Goal: Task Accomplishment & Management: Complete application form

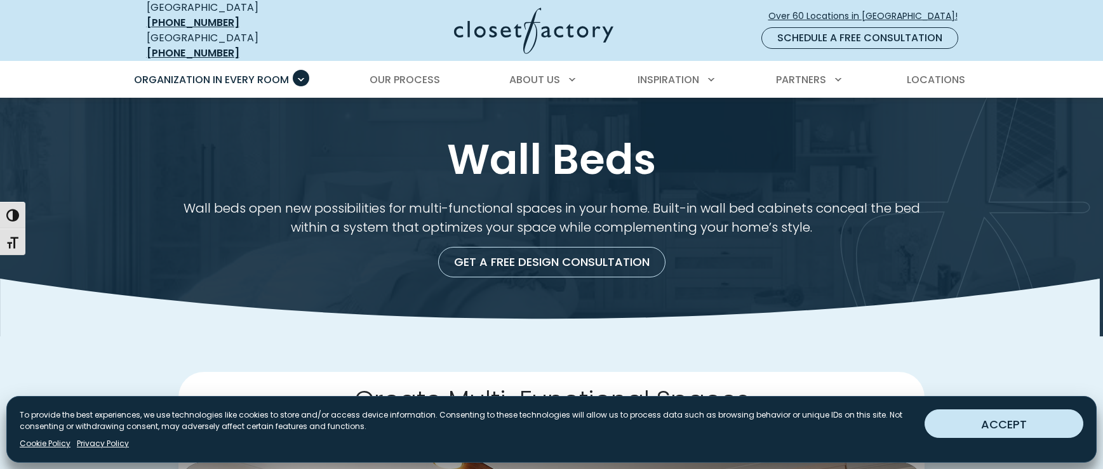
click at [967, 424] on button "ACCEPT" at bounding box center [1003, 423] width 159 height 29
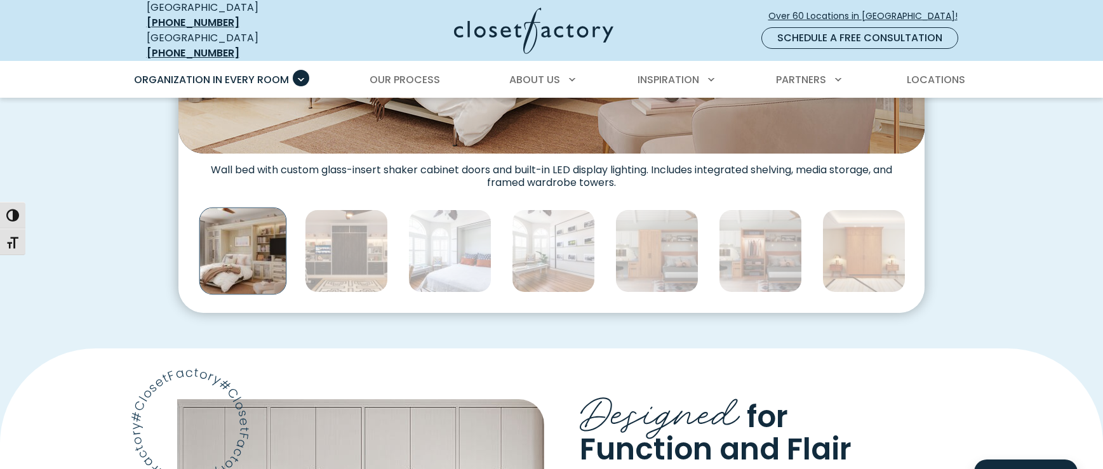
scroll to position [700, 0]
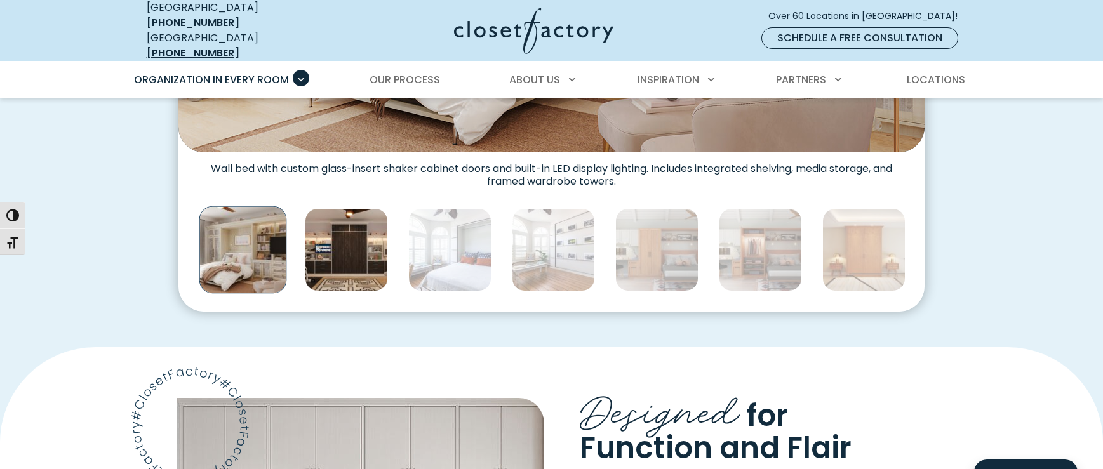
click at [381, 269] on img "Thumbnail Gallery" at bounding box center [346, 249] width 83 height 83
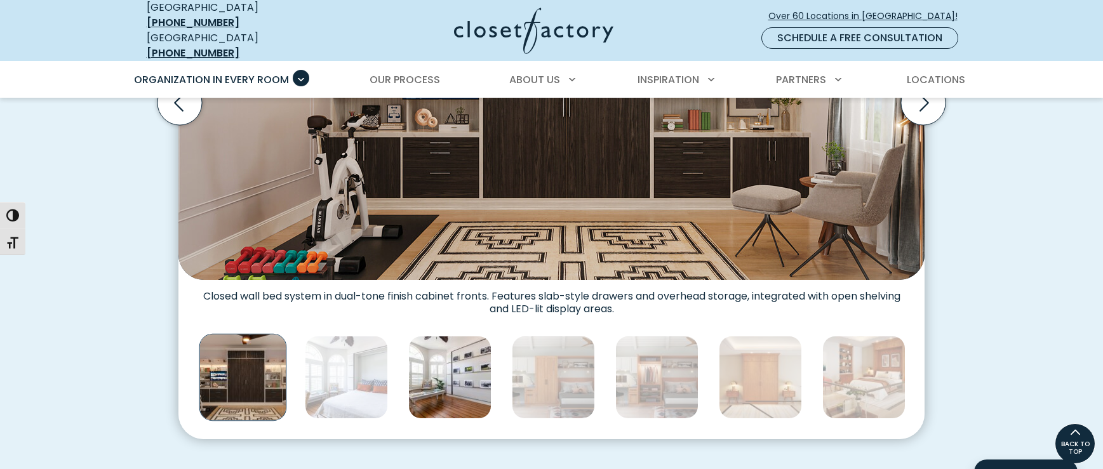
scroll to position [485, 0]
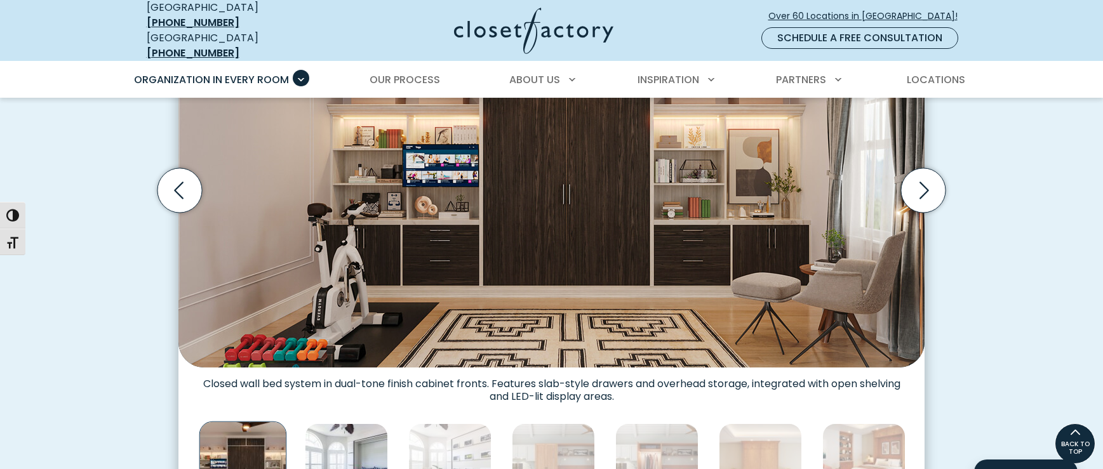
click at [353, 437] on img "Thumbnail Gallery" at bounding box center [346, 464] width 83 height 83
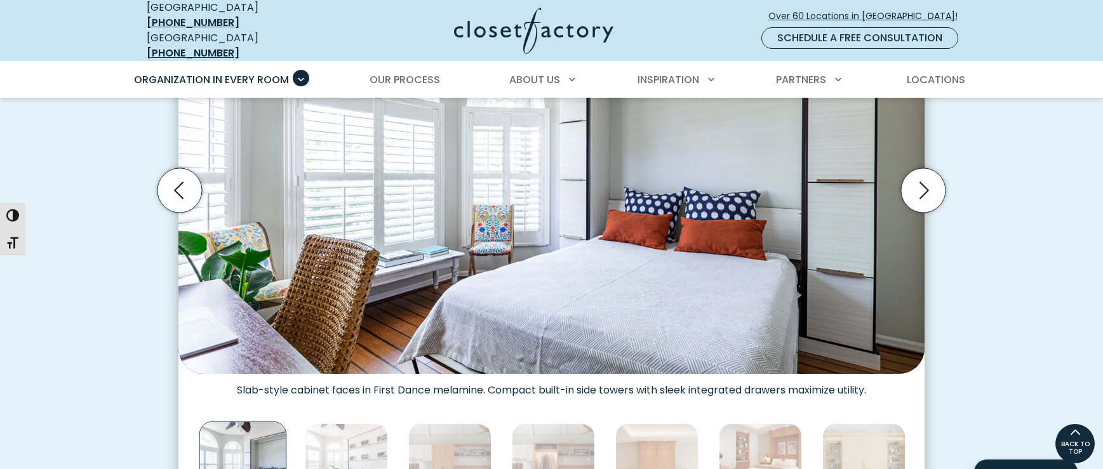
click at [404, 434] on div "Thumbnail Gallery" at bounding box center [1070, 464] width 3631 height 93
click at [447, 439] on img "Thumbnail Gallery" at bounding box center [449, 464] width 83 height 83
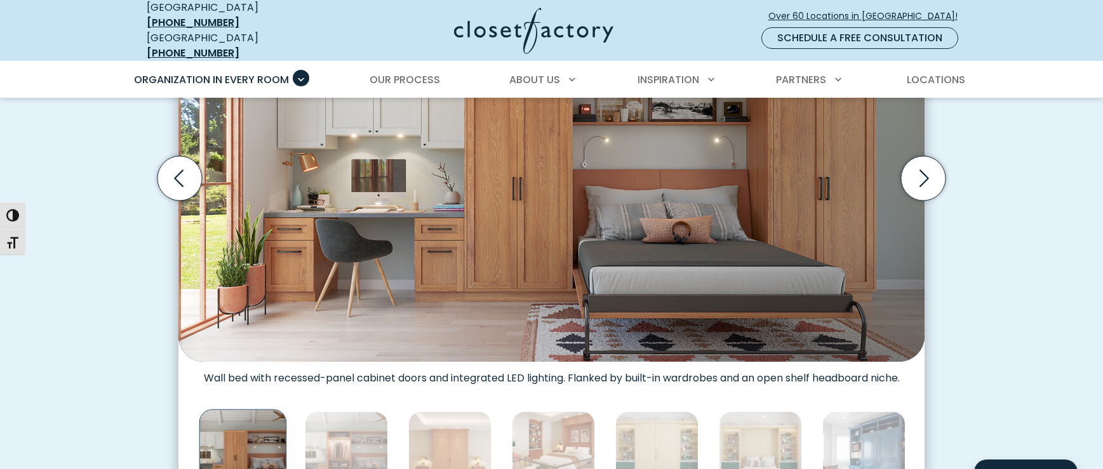
scroll to position [506, 0]
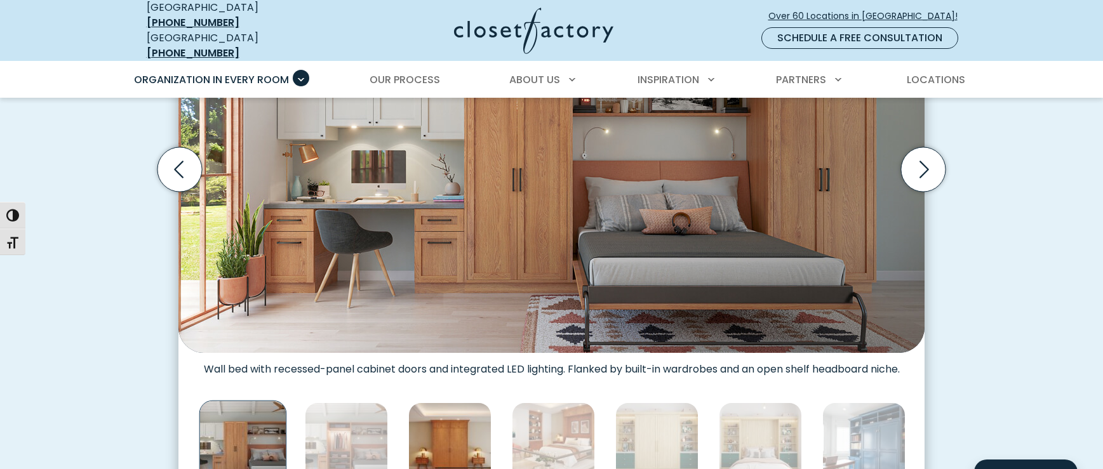
click at [470, 444] on img "Thumbnail Gallery" at bounding box center [449, 443] width 83 height 83
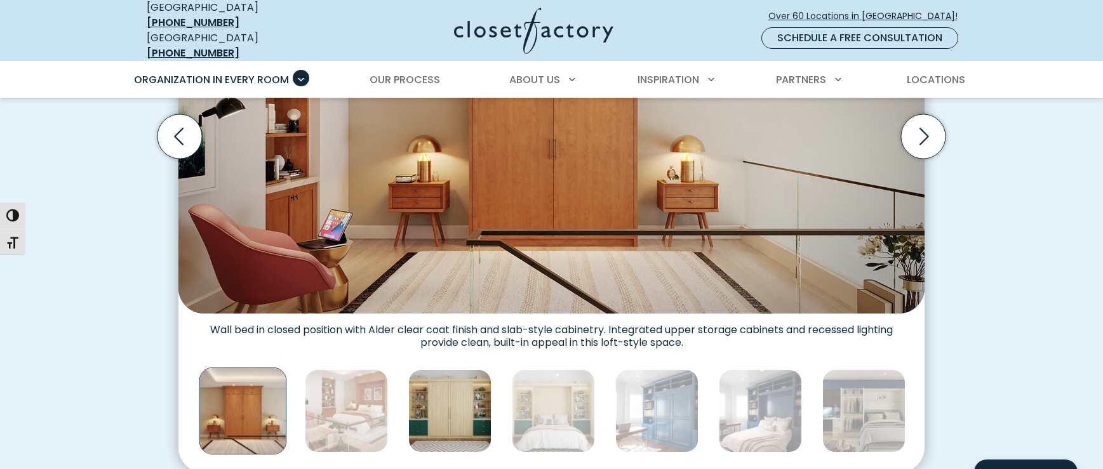
scroll to position [540, 0]
click at [459, 387] on img "Thumbnail Gallery" at bounding box center [449, 410] width 83 height 83
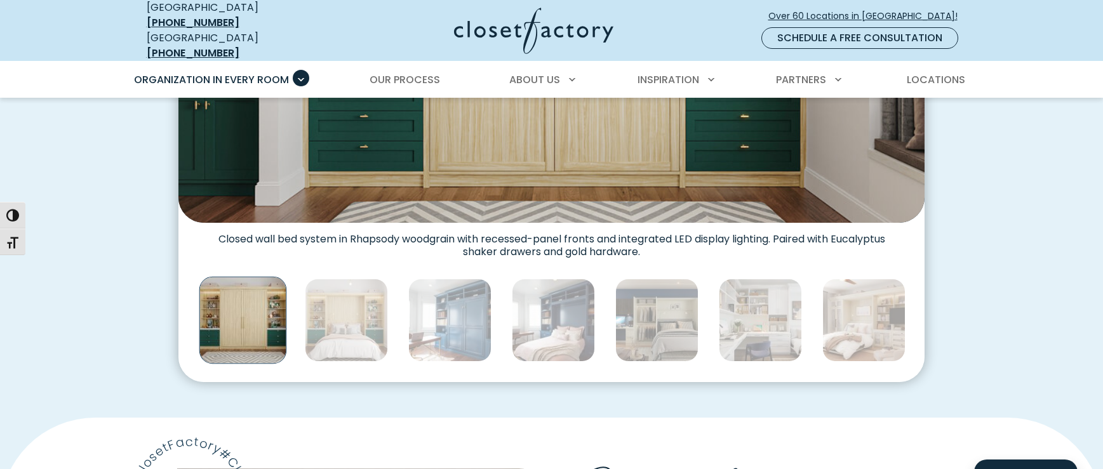
scroll to position [647, 0]
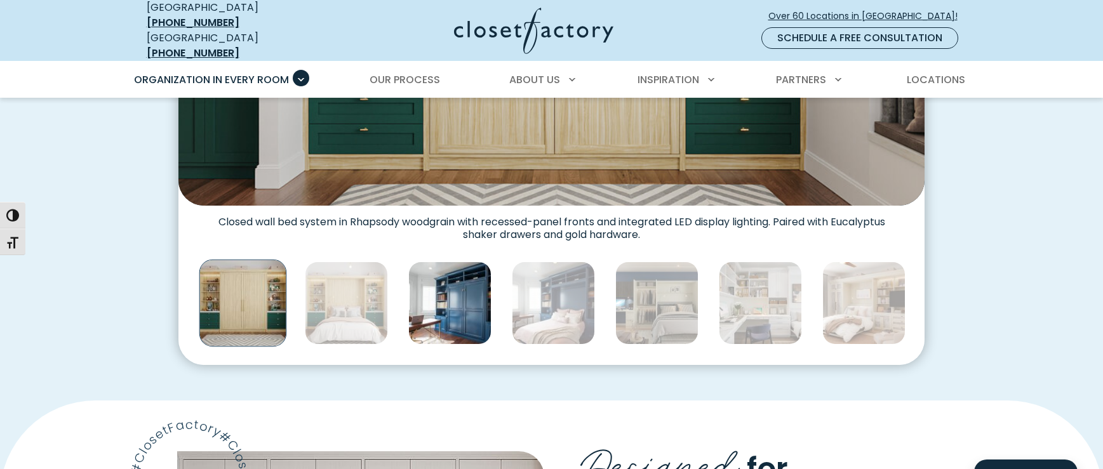
click at [459, 321] on img "Thumbnail Gallery" at bounding box center [449, 303] width 83 height 83
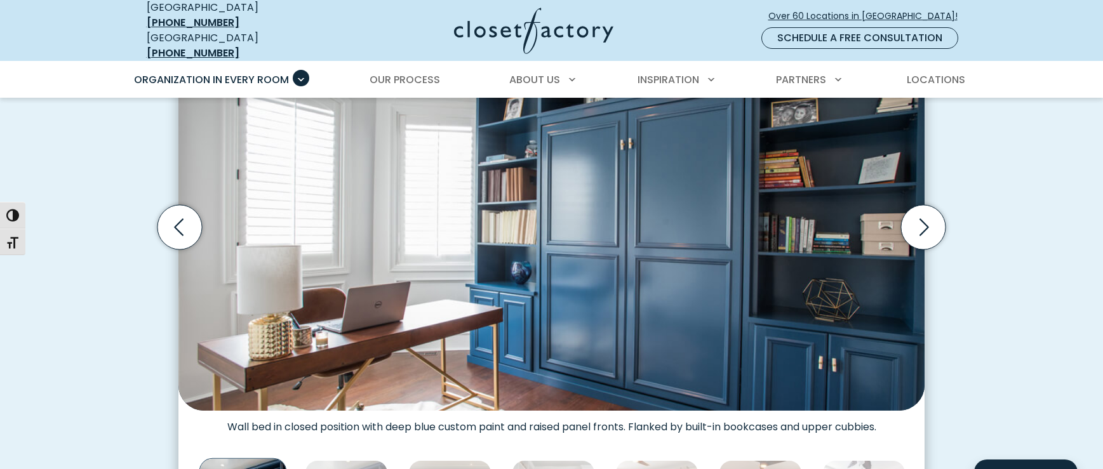
scroll to position [552, 0]
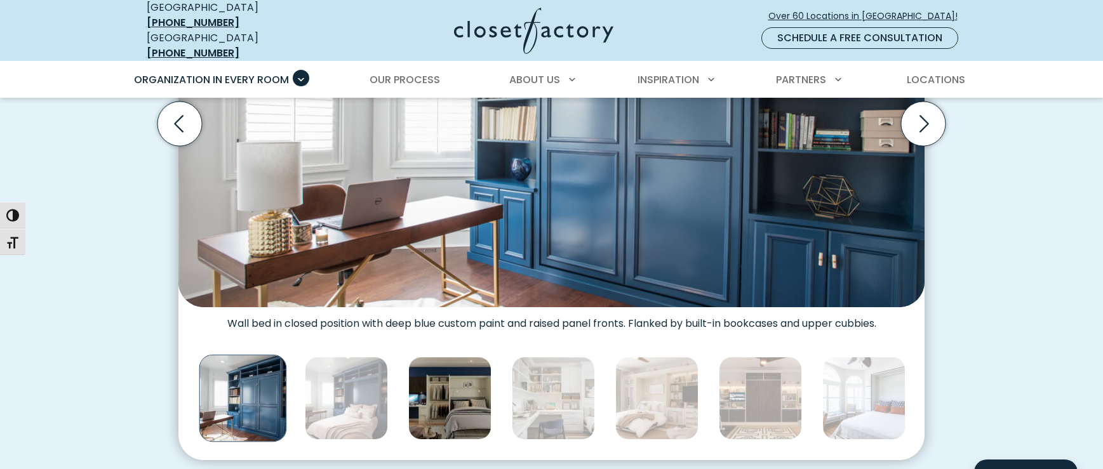
click at [463, 378] on img "Thumbnail Gallery" at bounding box center [449, 398] width 83 height 83
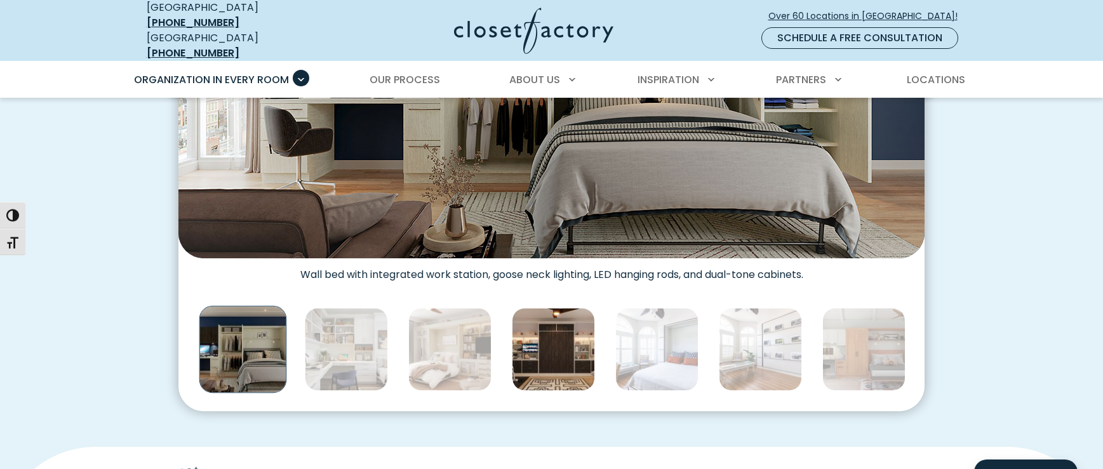
scroll to position [602, 0]
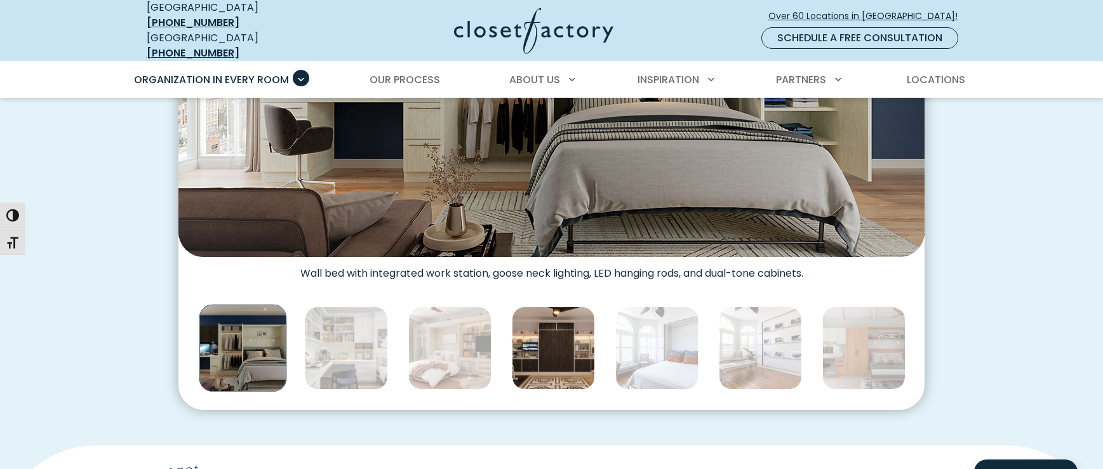
click at [563, 379] on img "Thumbnail Gallery" at bounding box center [553, 348] width 83 height 83
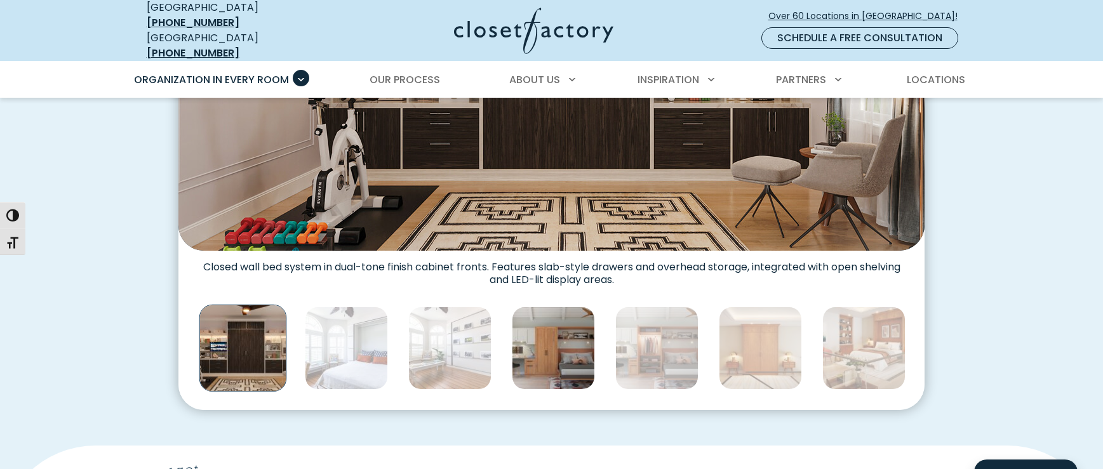
click at [558, 372] on img "Thumbnail Gallery" at bounding box center [553, 348] width 83 height 83
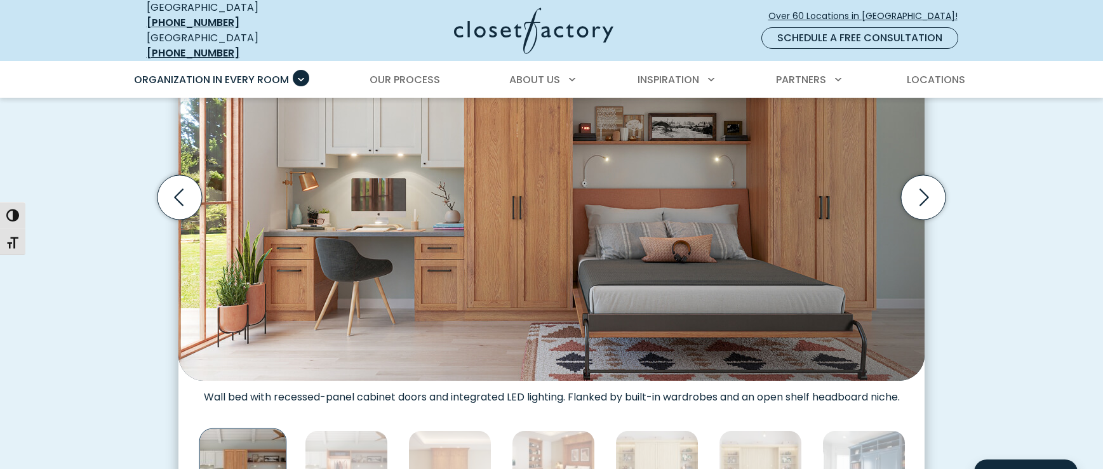
scroll to position [482, 0]
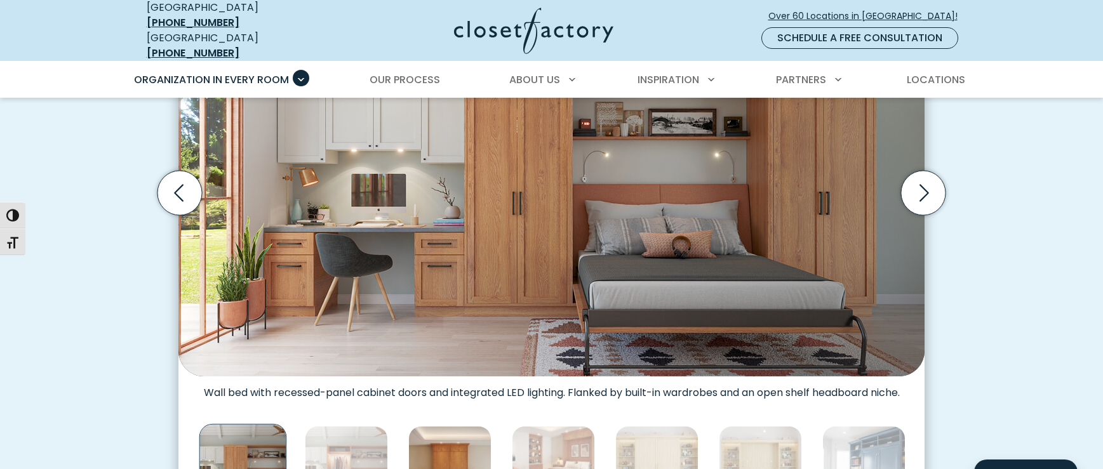
click at [472, 434] on img "Thumbnail Gallery" at bounding box center [449, 467] width 83 height 83
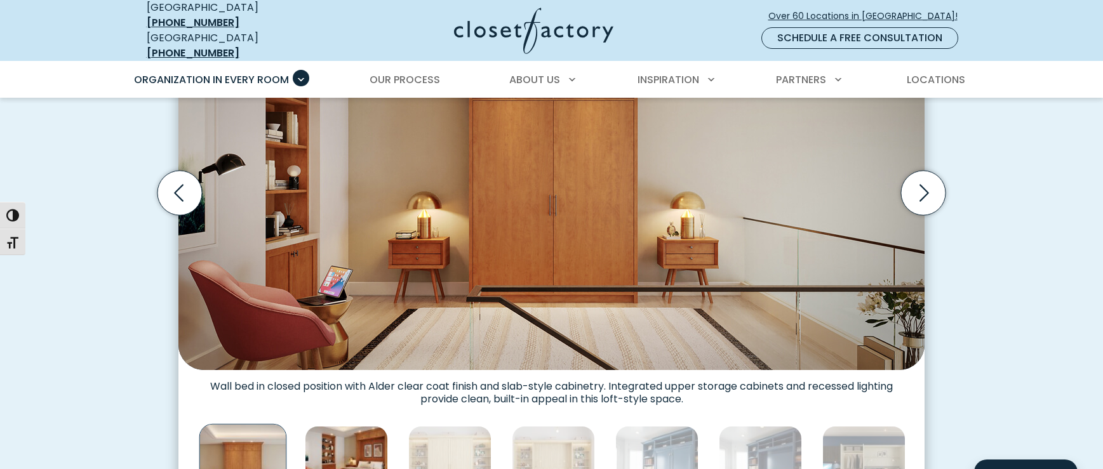
click at [374, 434] on img "Thumbnail Gallery" at bounding box center [346, 467] width 83 height 83
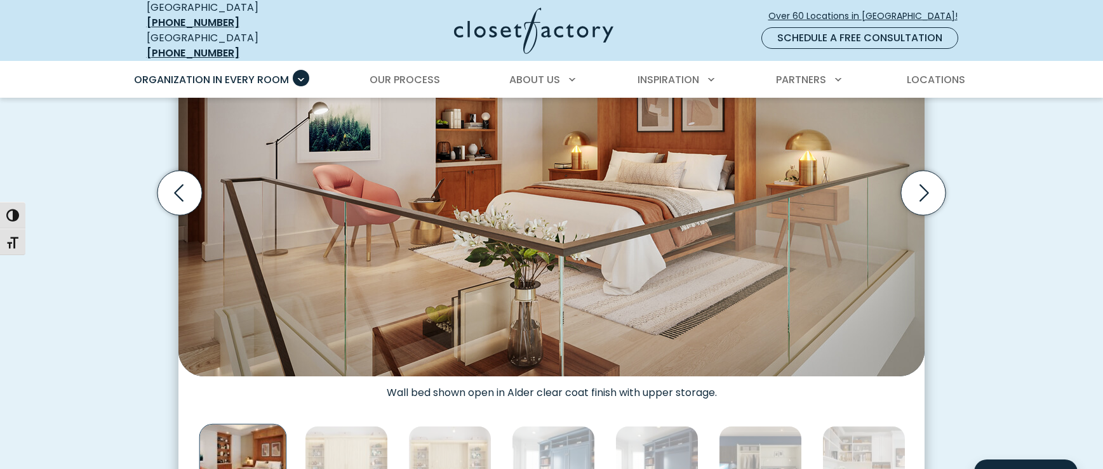
click at [249, 442] on img "Thumbnail Gallery" at bounding box center [243, 468] width 88 height 88
click at [301, 445] on div "Thumbnail Gallery" at bounding box center [553, 467] width 3631 height 93
click at [267, 443] on img "Thumbnail Gallery" at bounding box center [243, 468] width 88 height 88
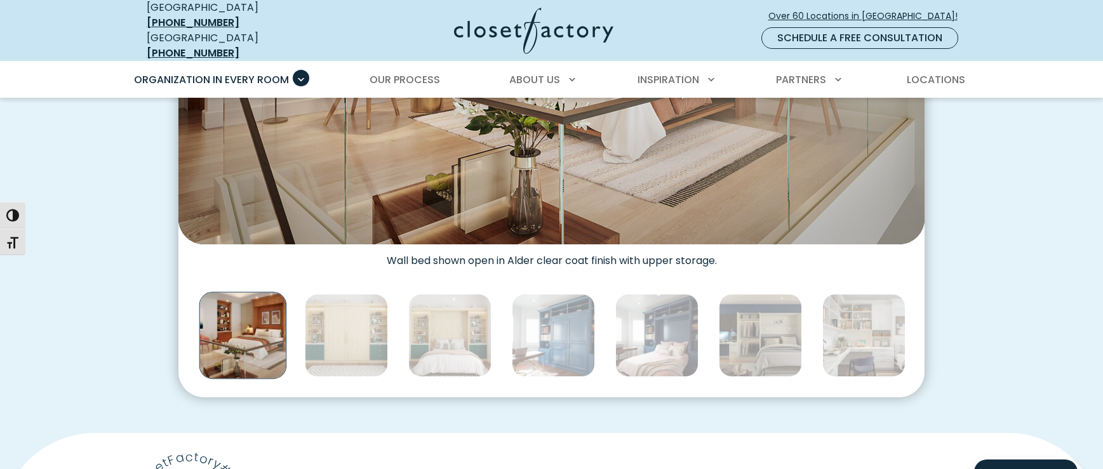
scroll to position [607, 0]
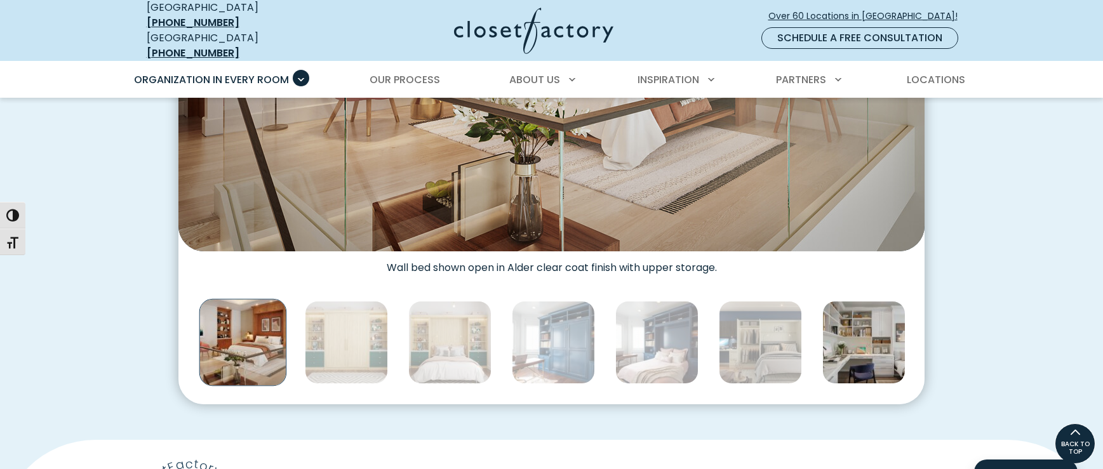
click at [859, 327] on img "Thumbnail Gallery" at bounding box center [863, 342] width 83 height 83
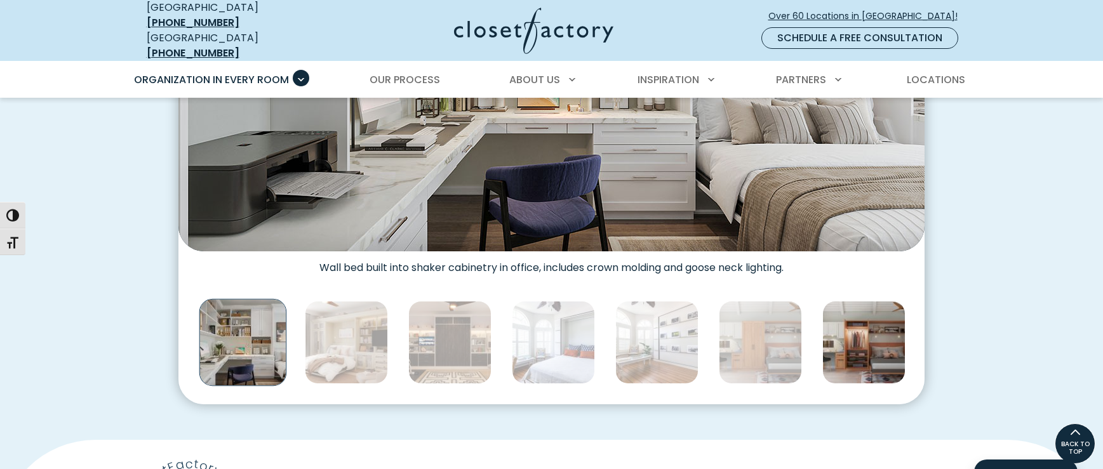
click at [847, 336] on img "Thumbnail Gallery" at bounding box center [863, 342] width 83 height 83
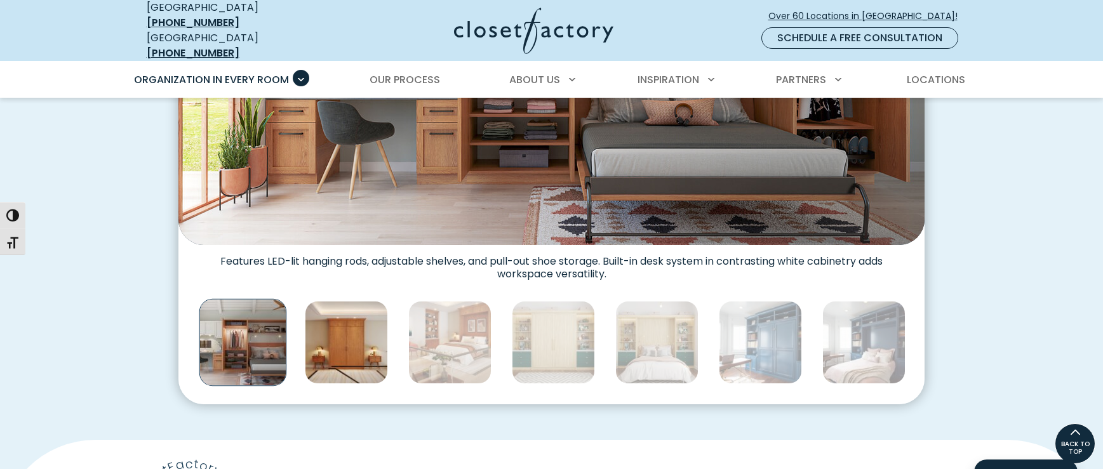
click at [365, 342] on img "Thumbnail Gallery" at bounding box center [346, 342] width 83 height 83
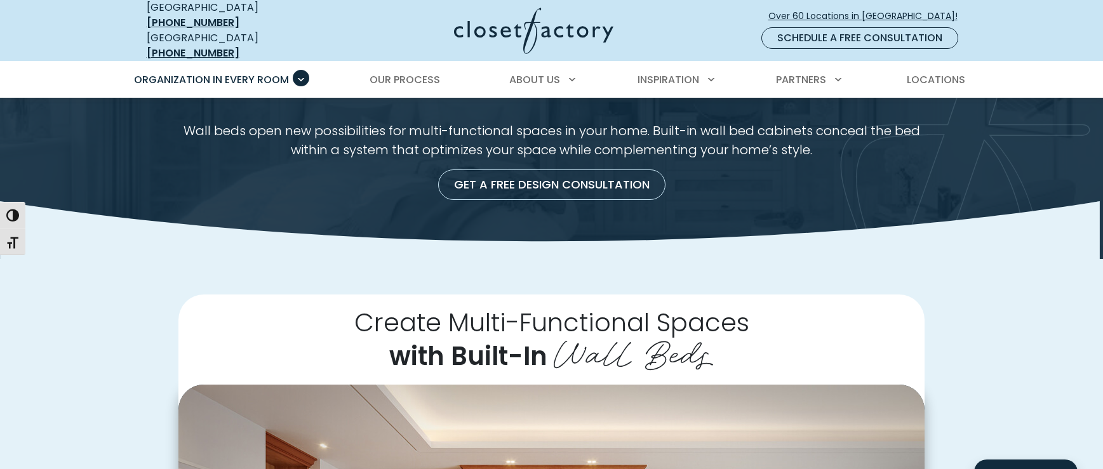
scroll to position [76, 0]
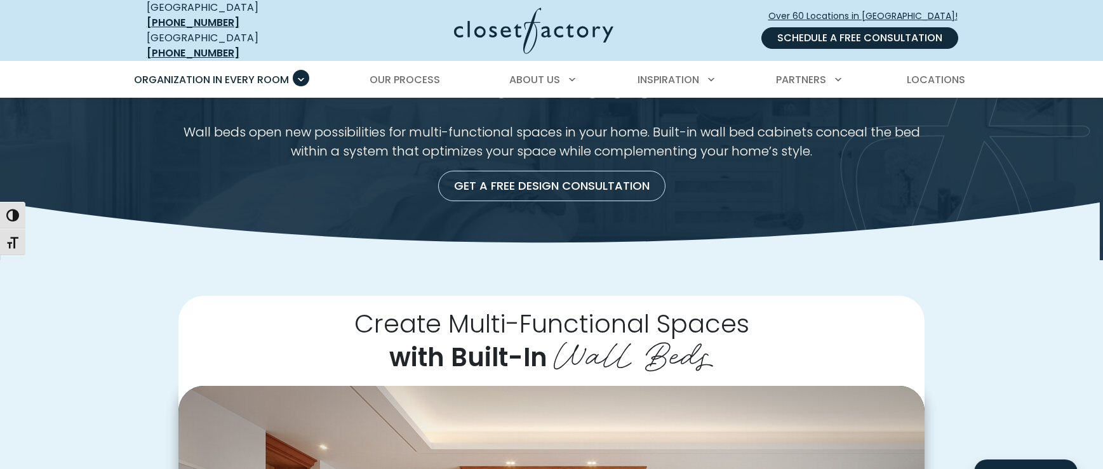
click at [805, 28] on link "Schedule a Free Consultation" at bounding box center [859, 38] width 197 height 22
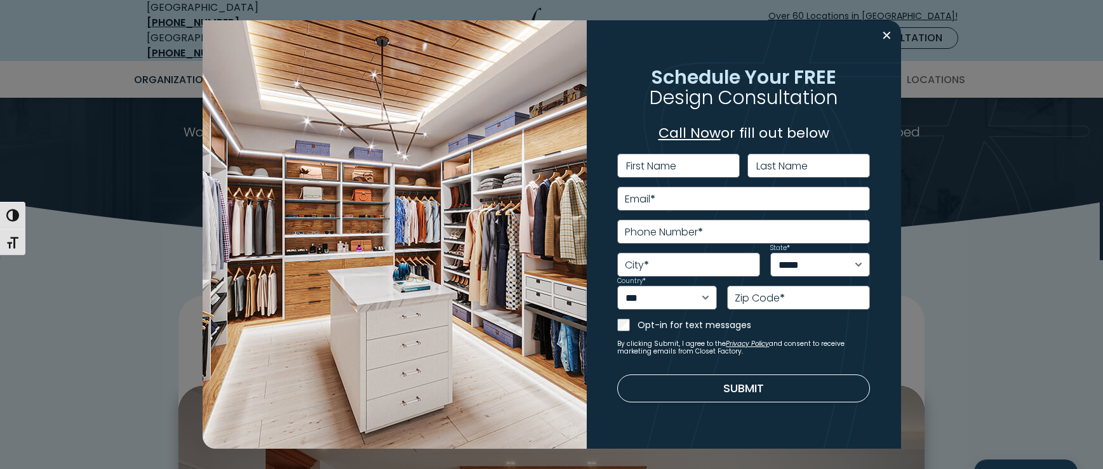
click at [647, 171] on label "First Name" at bounding box center [651, 166] width 50 height 10
click at [647, 171] on input "First Name" at bounding box center [678, 166] width 123 height 24
type input "******"
type input "*******"
type input "**********"
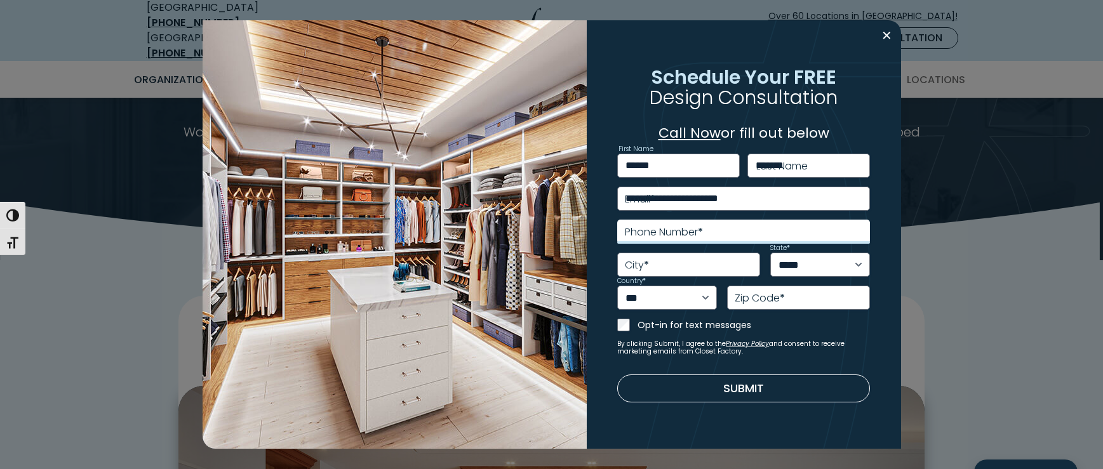
type input "**********"
select select "**"
type input "*****"
type input "**********"
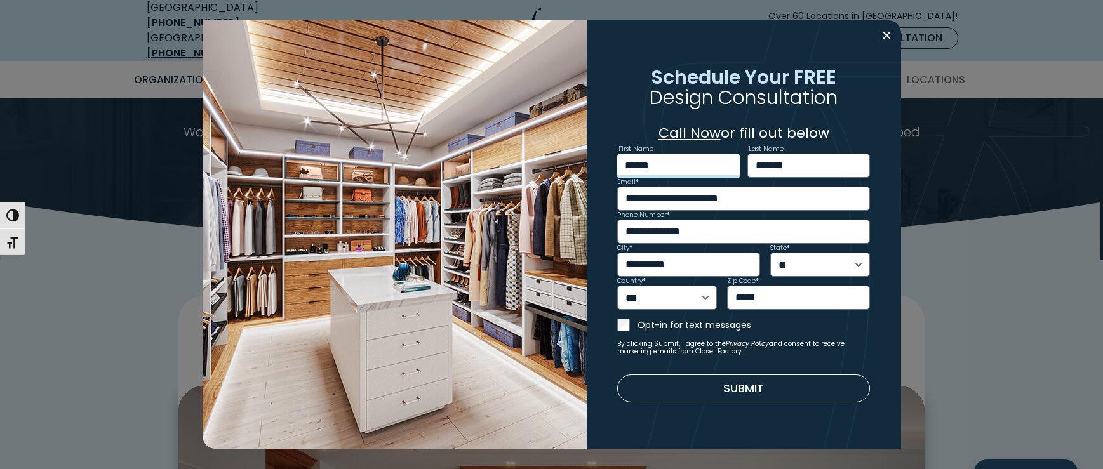
type input "******"
click at [758, 300] on input "*****" at bounding box center [798, 298] width 143 height 24
click at [766, 298] on input "*****" at bounding box center [798, 298] width 143 height 24
drag, startPoint x: 767, startPoint y: 295, endPoint x: 760, endPoint y: 297, distance: 7.9
click at [760, 297] on input "*****" at bounding box center [798, 298] width 143 height 24
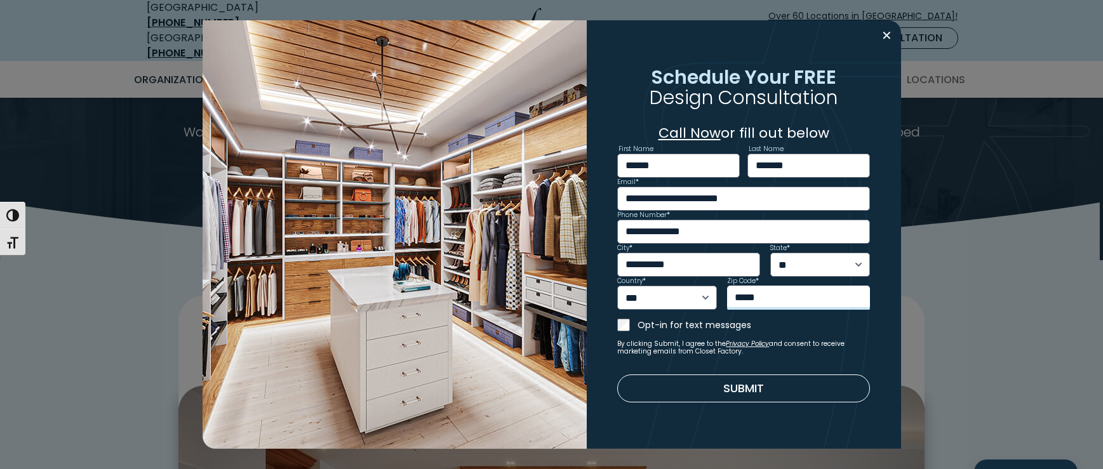
type input "*****"
click at [780, 383] on button "Submit" at bounding box center [743, 388] width 253 height 28
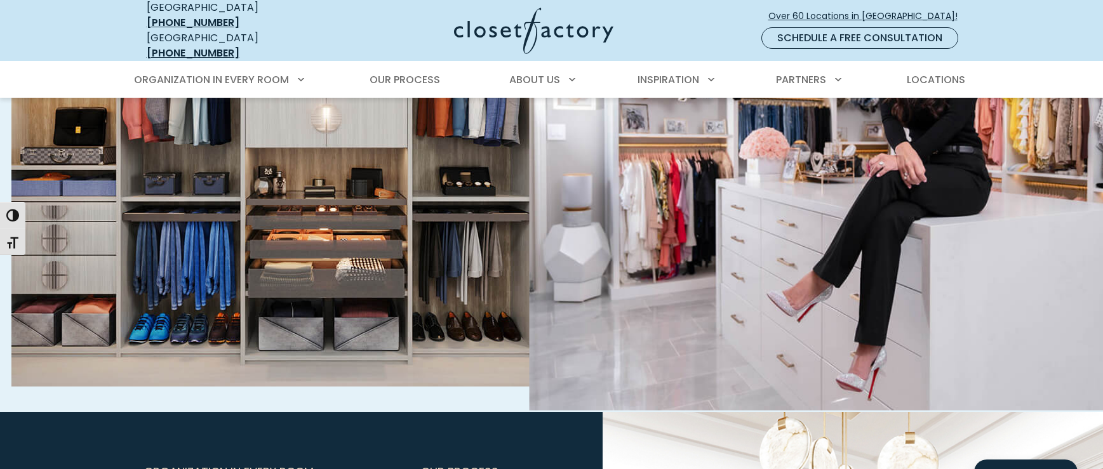
scroll to position [746, 0]
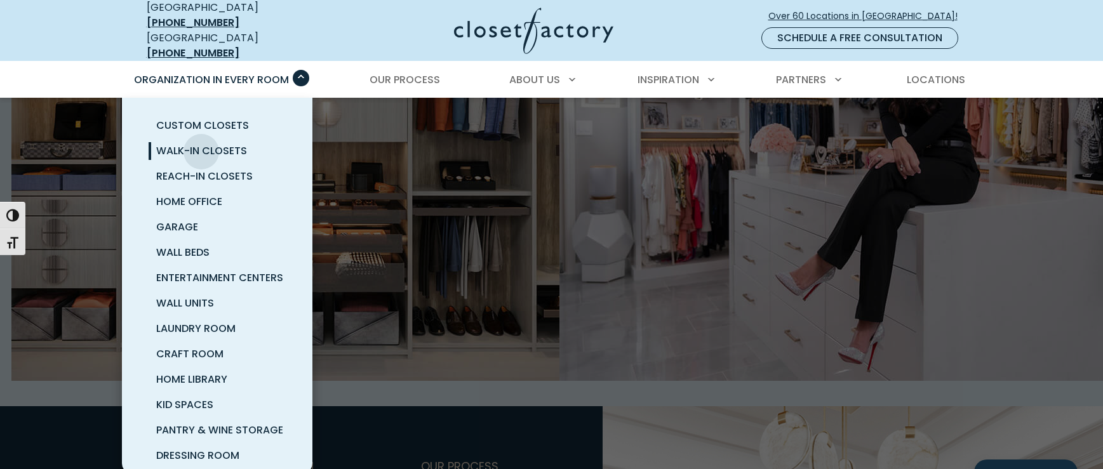
click at [201, 143] on span "Walk-In Closets" at bounding box center [201, 150] width 91 height 15
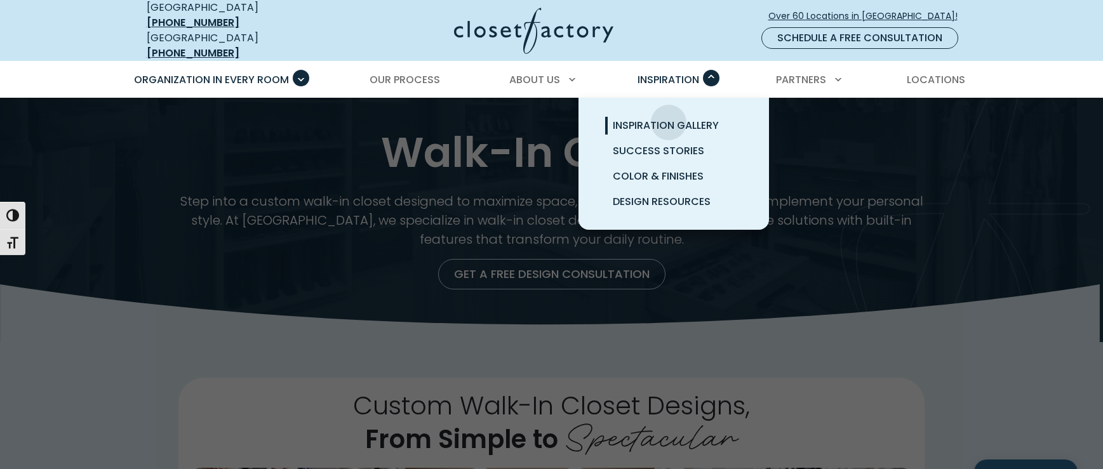
click at [668, 118] on span "Inspiration Gallery" at bounding box center [666, 125] width 106 height 15
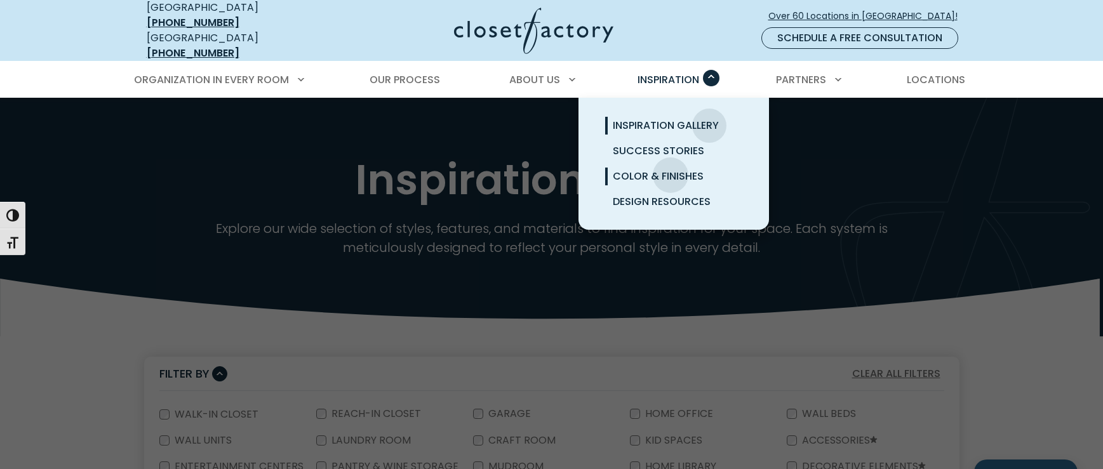
click at [670, 169] on span "Color & Finishes" at bounding box center [658, 176] width 91 height 15
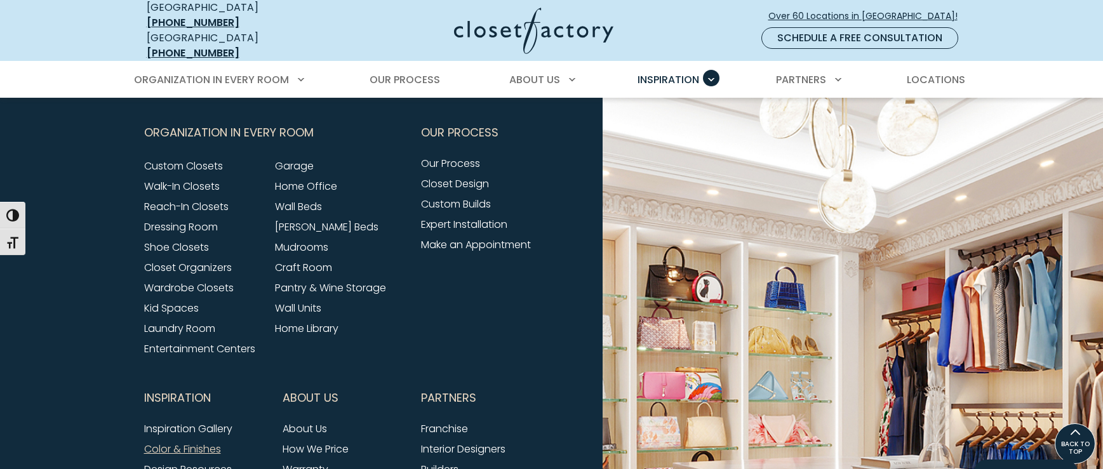
scroll to position [3834, 0]
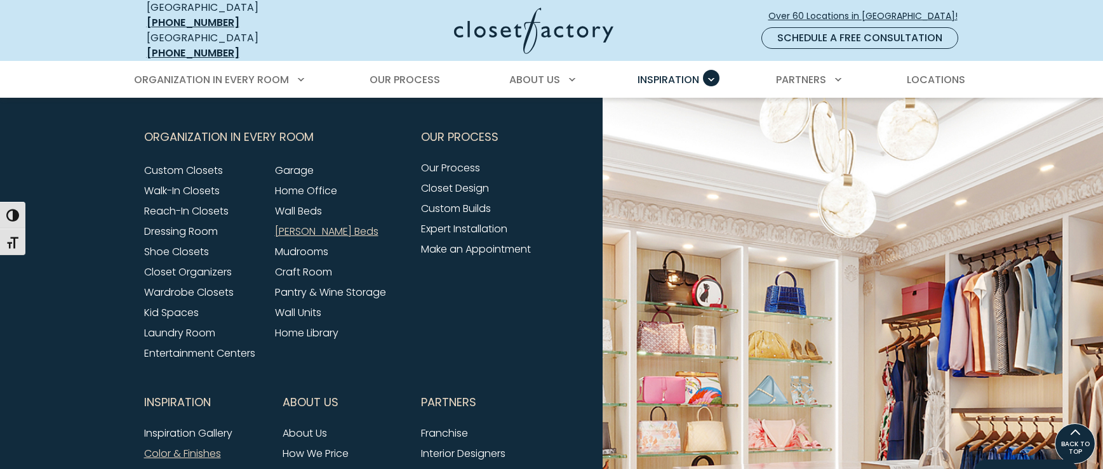
click at [309, 224] on link "[PERSON_NAME] Beds" at bounding box center [326, 231] width 103 height 15
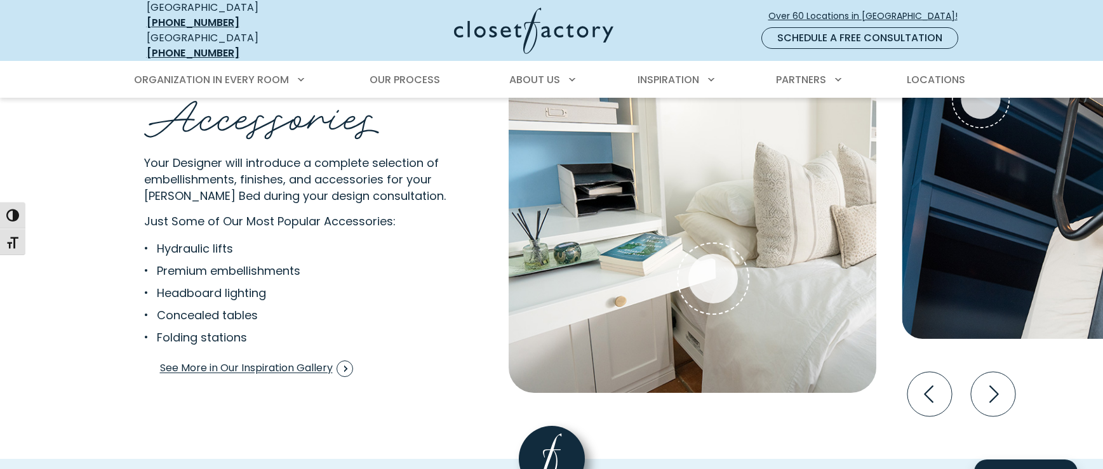
scroll to position [2394, 0]
click at [983, 382] on icon "Next slide" at bounding box center [992, 393] width 44 height 44
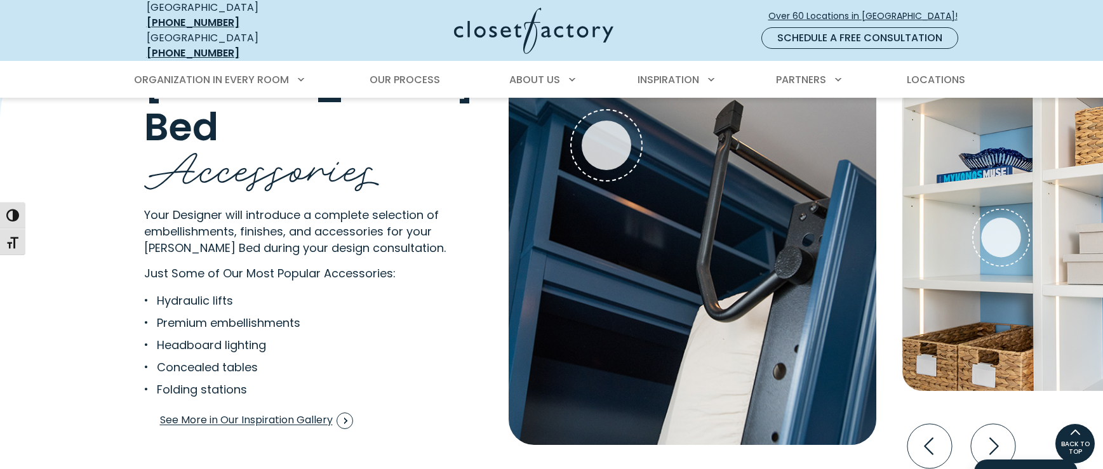
scroll to position [2350, 0]
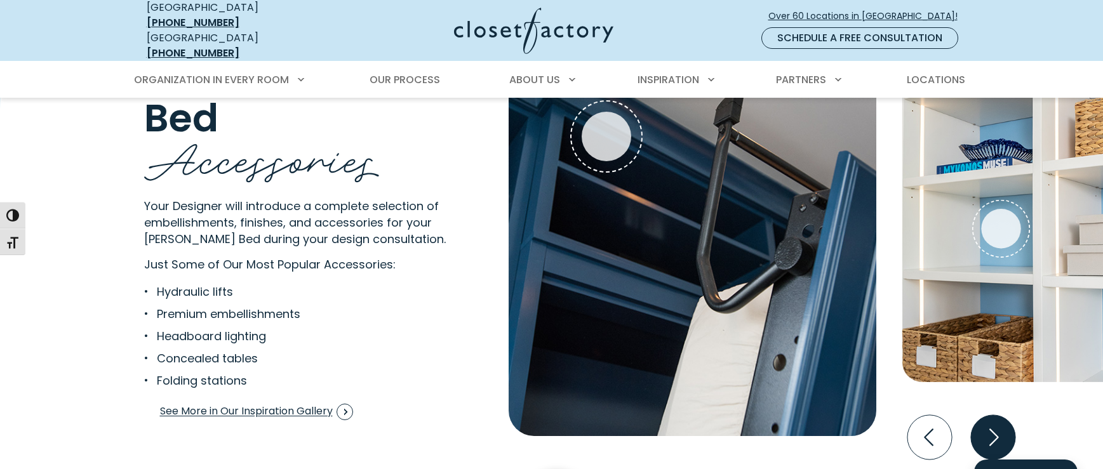
click at [997, 430] on icon "Next slide" at bounding box center [992, 437] width 44 height 44
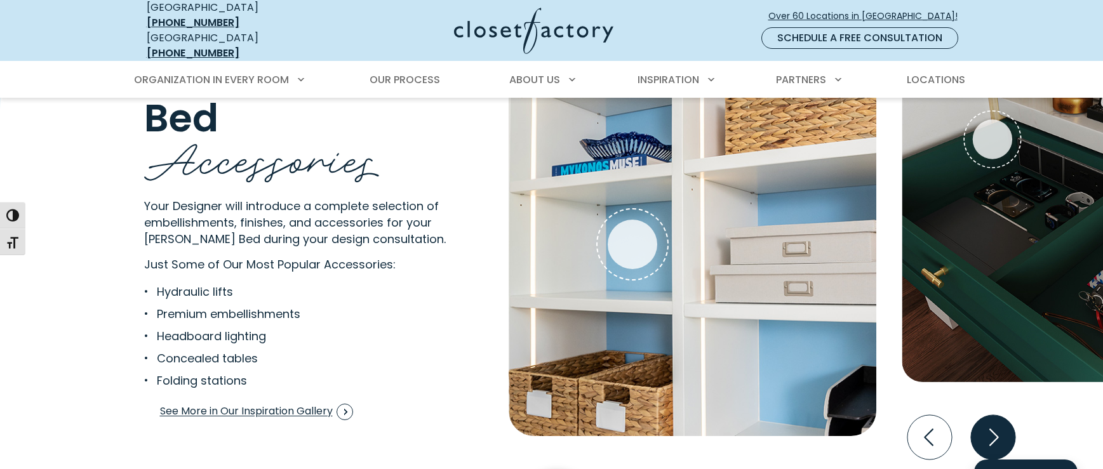
click at [997, 430] on icon "Next slide" at bounding box center [992, 437] width 44 height 44
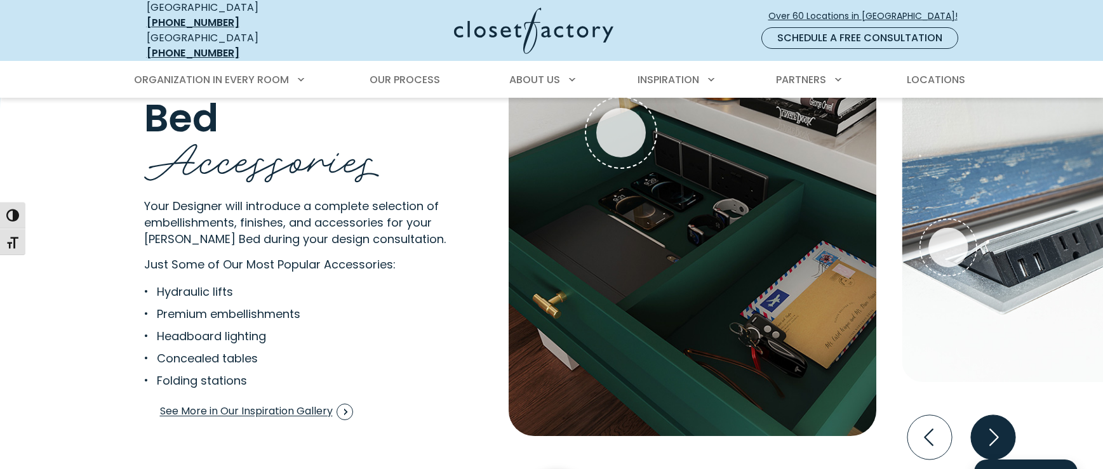
click at [997, 430] on icon "Next slide" at bounding box center [992, 437] width 44 height 44
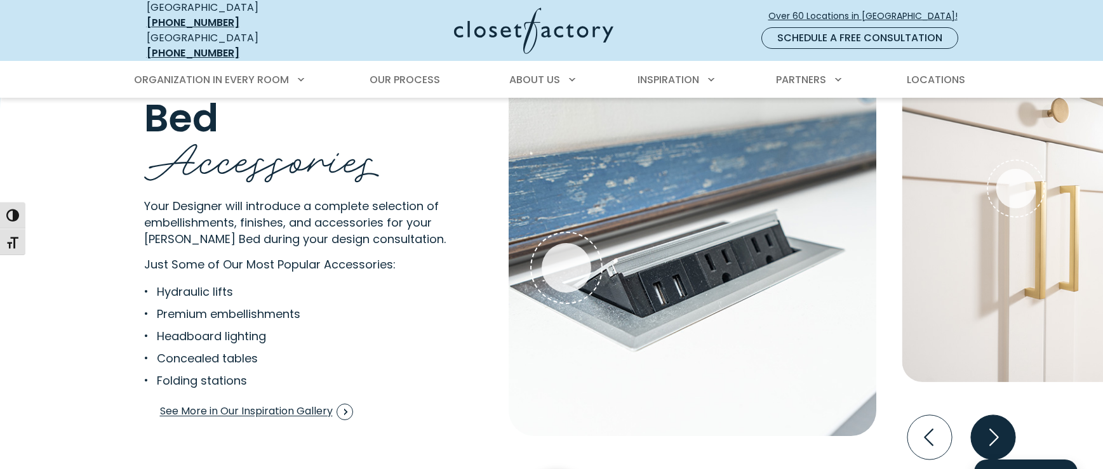
click at [997, 430] on icon "Next slide" at bounding box center [992, 437] width 44 height 44
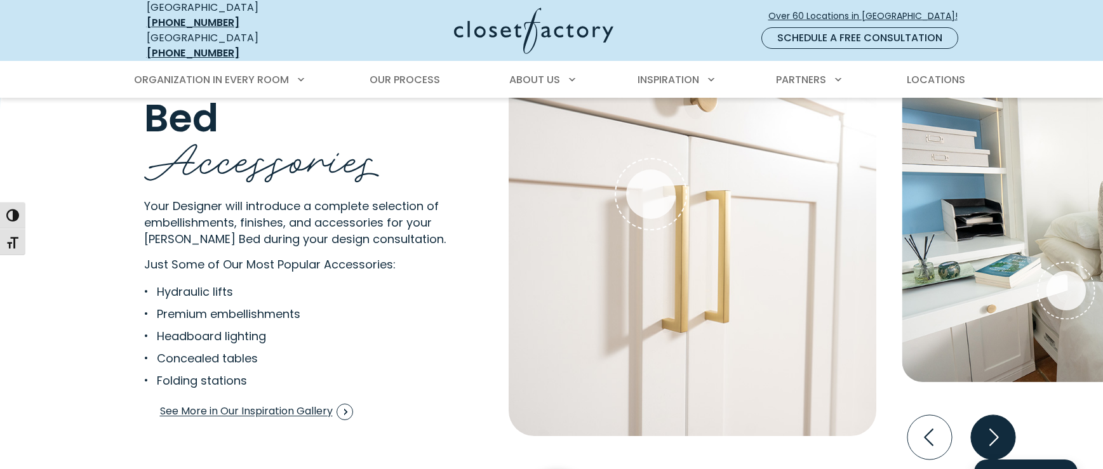
click at [997, 430] on icon "Next slide" at bounding box center [992, 437] width 44 height 44
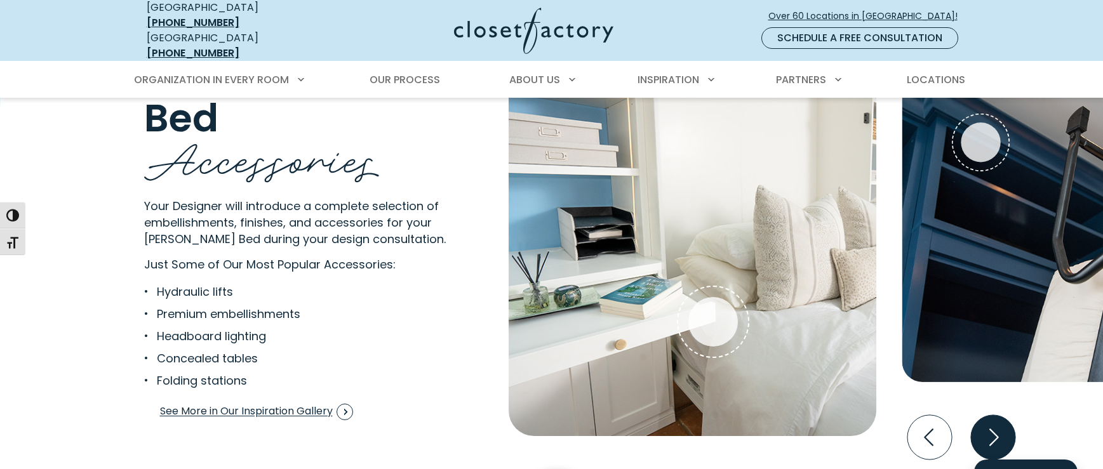
click at [997, 430] on icon "Next slide" at bounding box center [992, 437] width 44 height 44
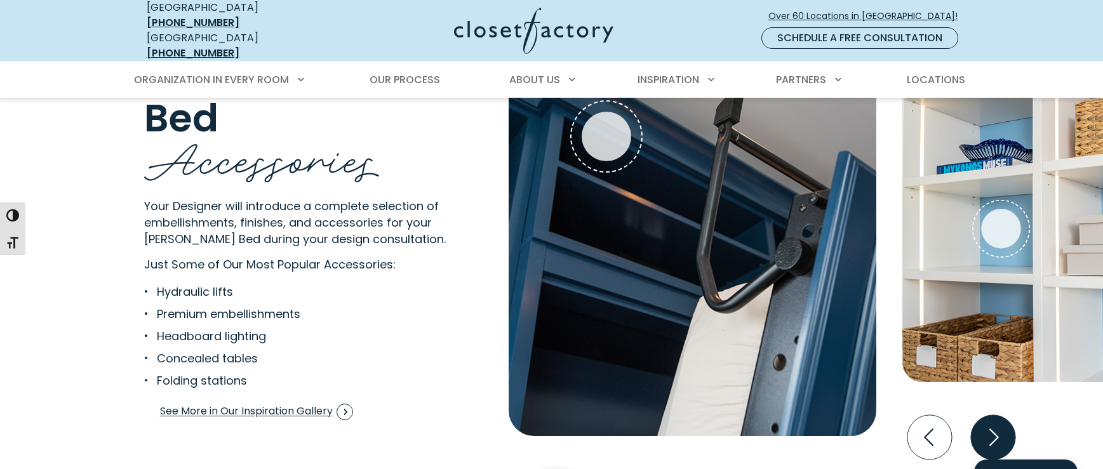
click at [997, 430] on icon "Next slide" at bounding box center [992, 437] width 44 height 44
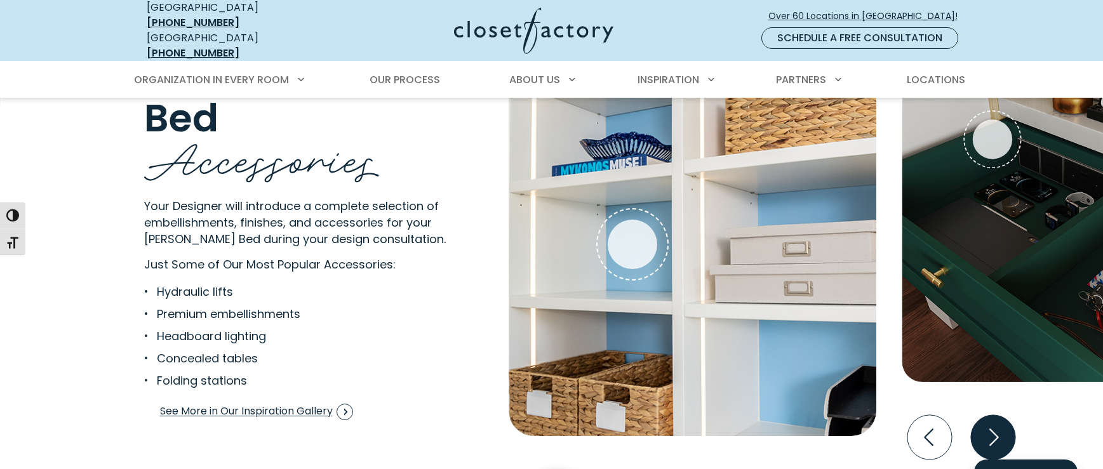
click at [997, 430] on icon "Next slide" at bounding box center [992, 437] width 44 height 44
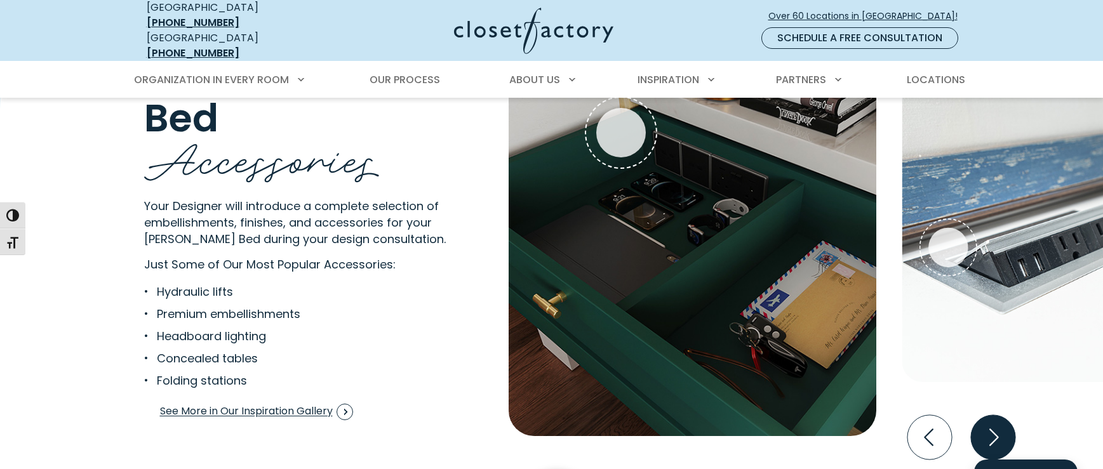
click at [997, 430] on icon "Next slide" at bounding box center [992, 437] width 44 height 44
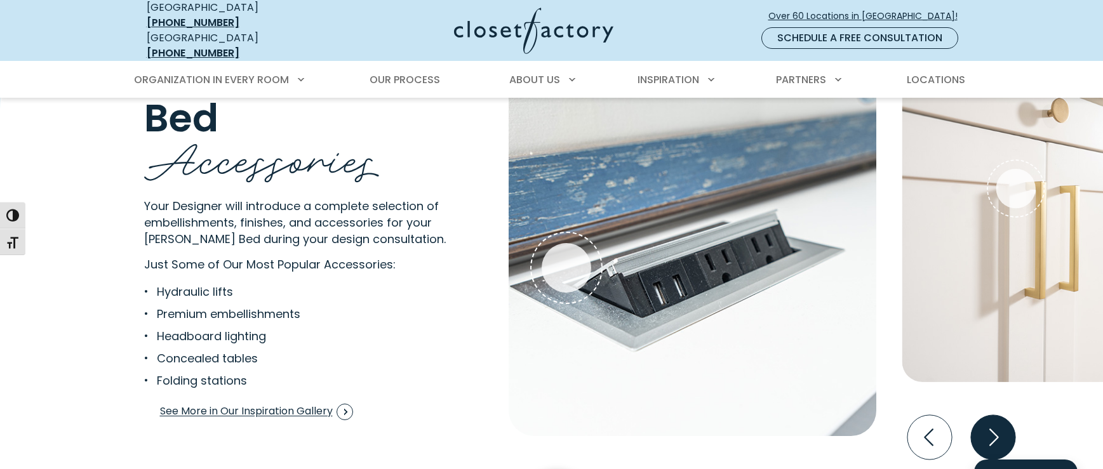
click at [997, 430] on icon "Next slide" at bounding box center [992, 437] width 44 height 44
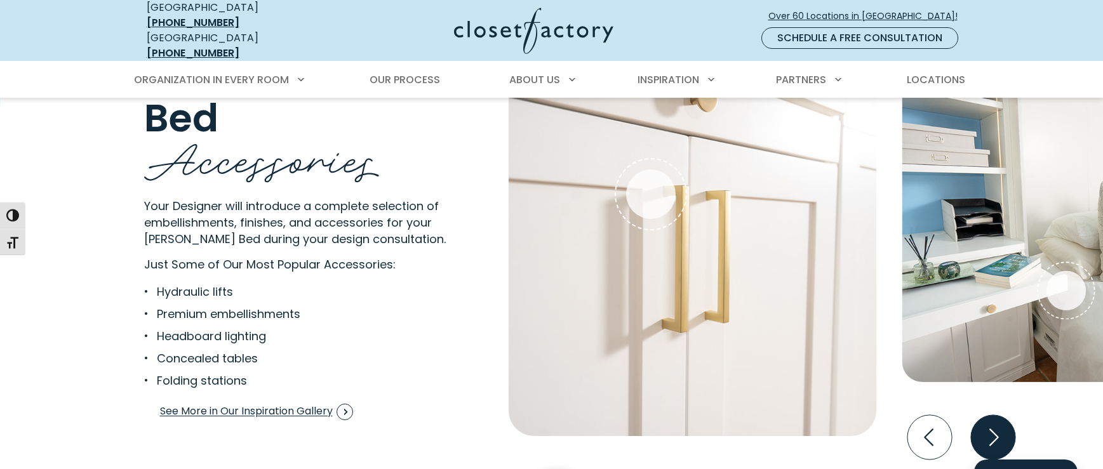
click at [997, 430] on icon "Next slide" at bounding box center [992, 437] width 44 height 44
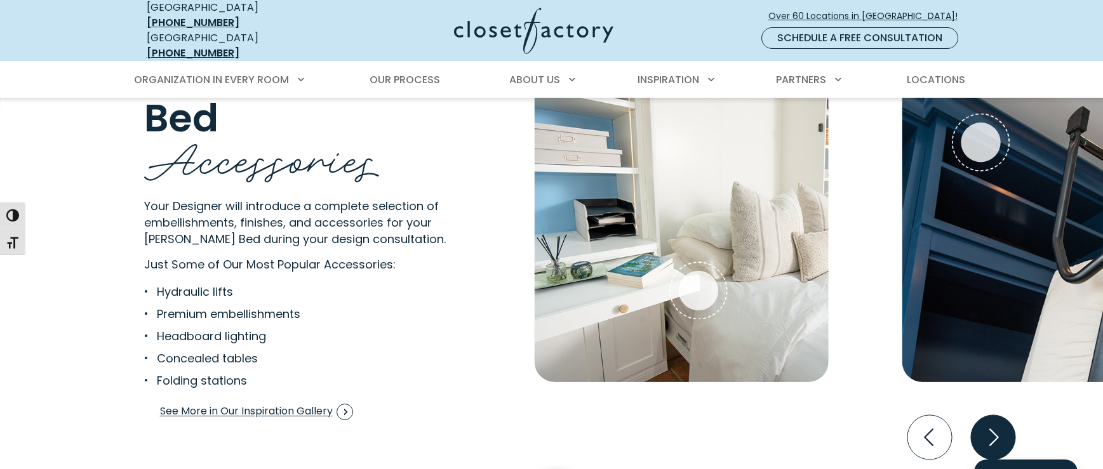
click at [997, 430] on icon "Next slide" at bounding box center [992, 437] width 44 height 44
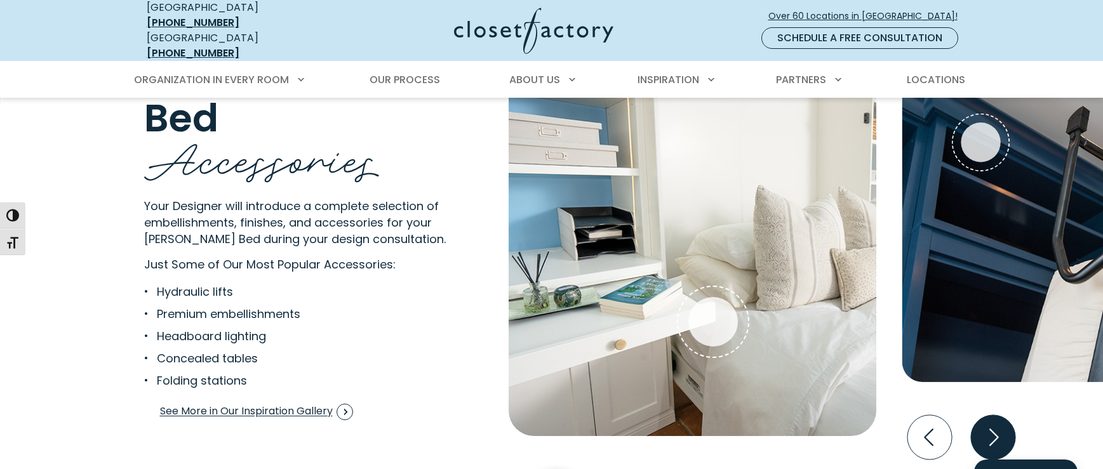
click at [997, 430] on icon "Next slide" at bounding box center [992, 437] width 44 height 44
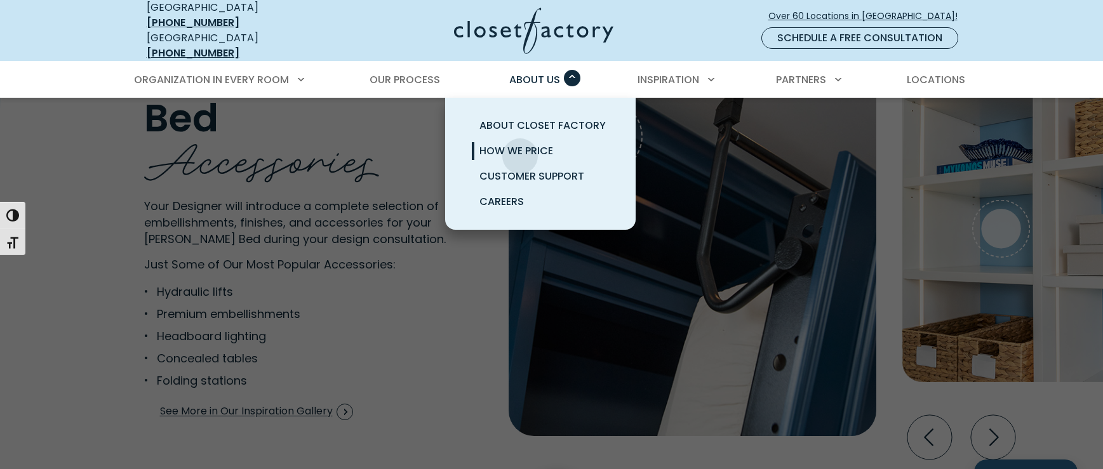
click at [520, 147] on span "How We Price" at bounding box center [516, 150] width 74 height 15
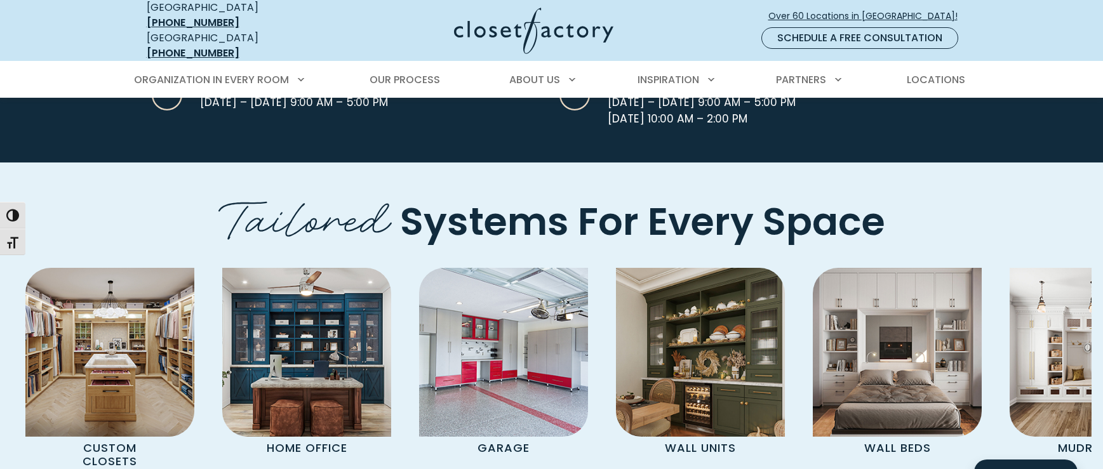
scroll to position [4079, 0]
